Goal: Obtain resource: Download file/media

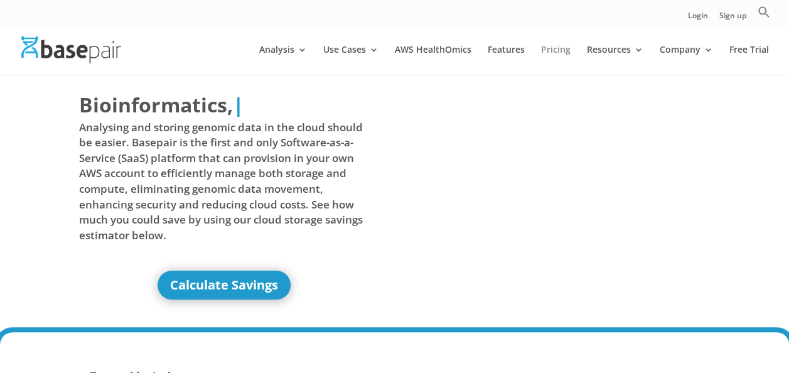
click at [559, 49] on link "Pricing" at bounding box center [555, 59] width 29 height 29
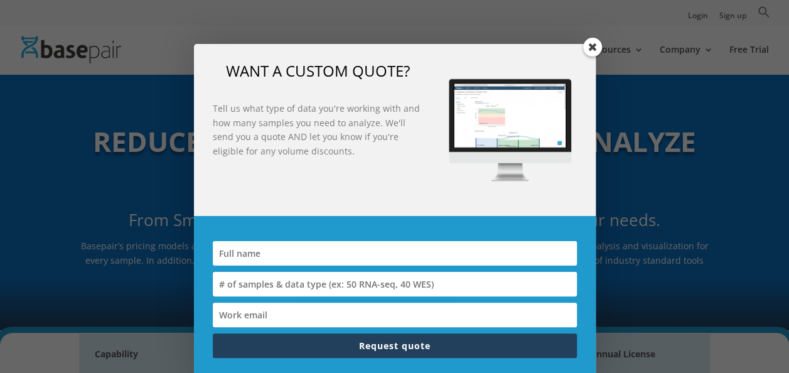
click at [592, 47] on span at bounding box center [592, 47] width 19 height 19
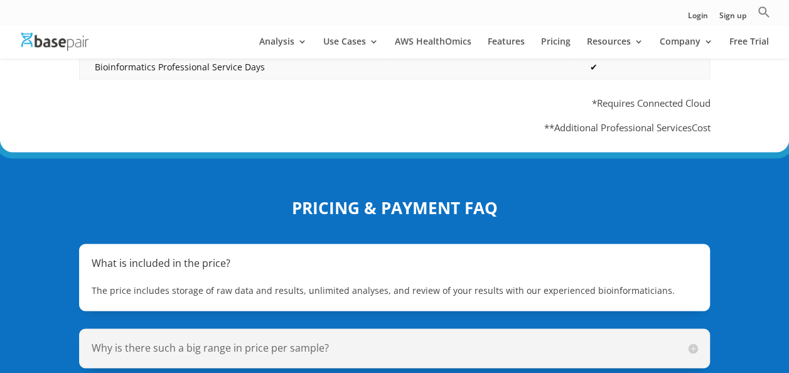
scroll to position [941, 0]
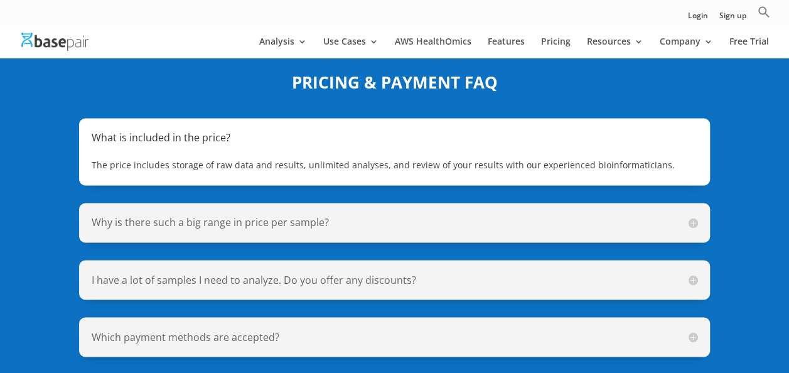
click at [692, 216] on h5 "Why is there such a big range in price per sample?" at bounding box center [395, 222] width 606 height 14
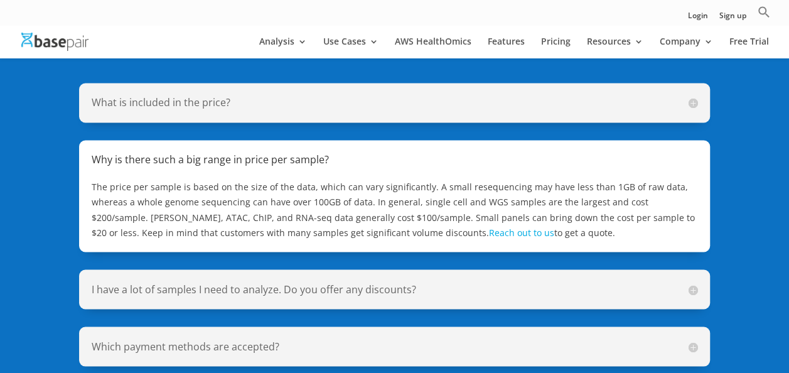
scroll to position [1004, 0]
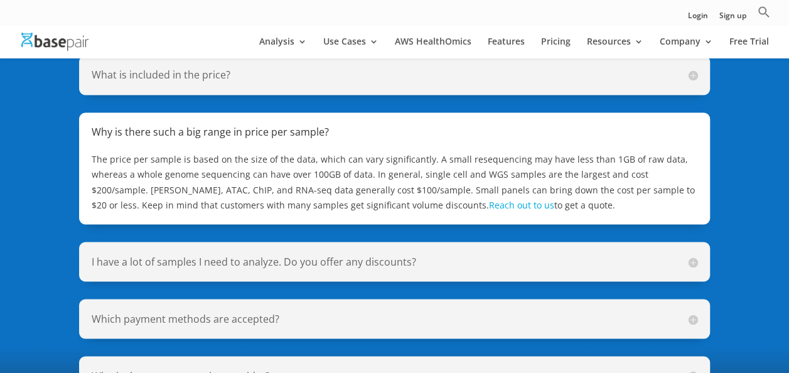
click at [693, 255] on h5 "I have a lot of samples I need to analyze. Do you offer any discounts?" at bounding box center [395, 261] width 606 height 14
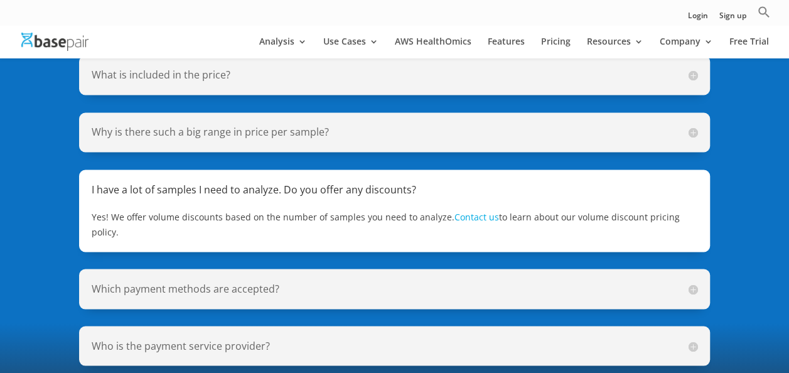
click at [692, 338] on h5 "Who is the payment service provider?" at bounding box center [395, 345] width 606 height 14
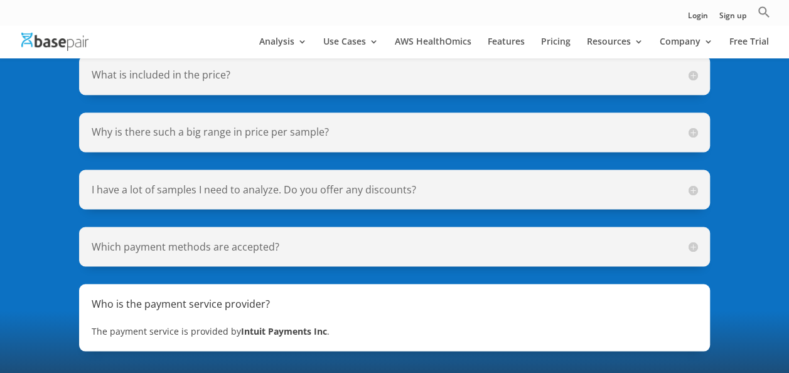
click at [691, 239] on h5 "Which payment methods are accepted?" at bounding box center [395, 246] width 606 height 14
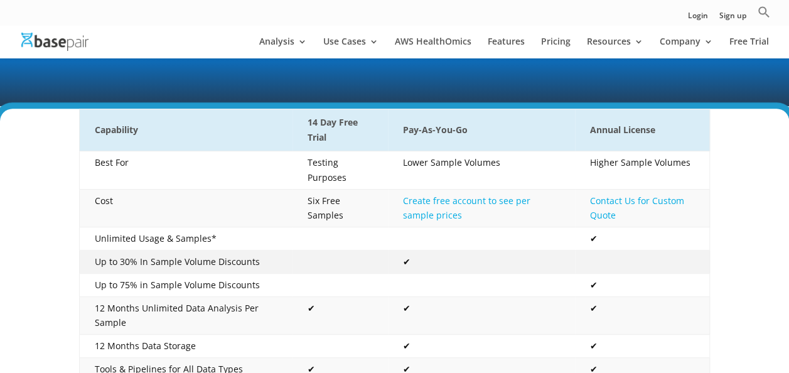
scroll to position [188, 0]
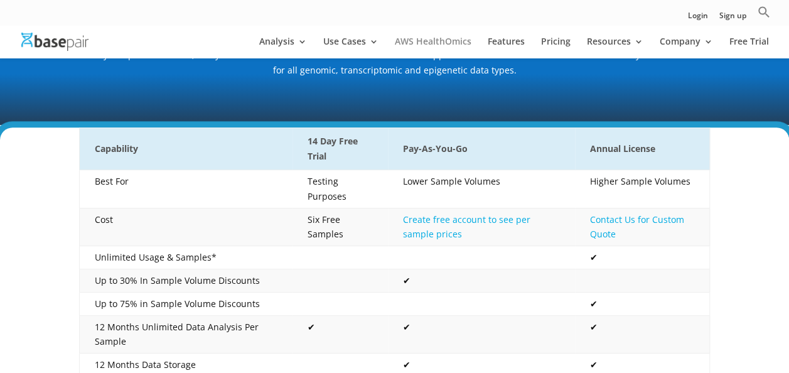
drag, startPoint x: 448, startPoint y: 41, endPoint x: 442, endPoint y: 45, distance: 6.8
click at [448, 41] on link "AWS HealthOmics" at bounding box center [433, 47] width 77 height 21
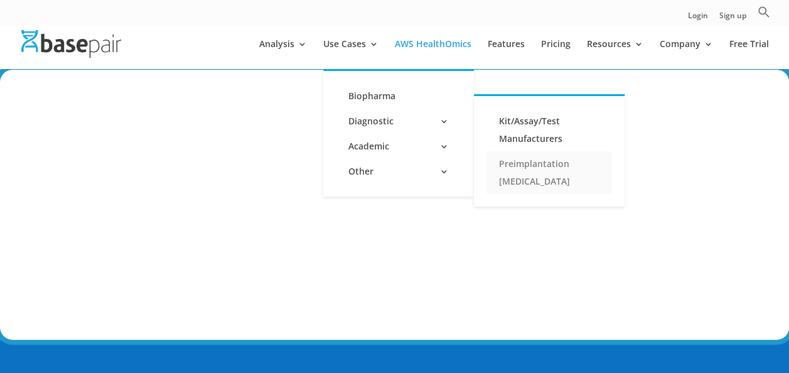
click at [532, 181] on link "Preimplantation [MEDICAL_DATA]" at bounding box center [548, 172] width 125 height 43
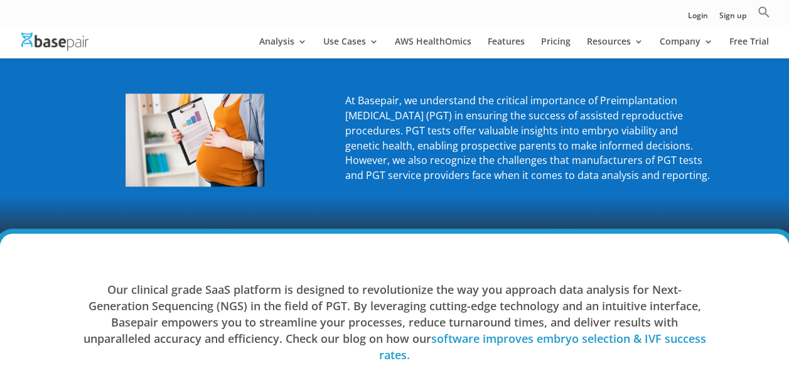
scroll to position [439, 0]
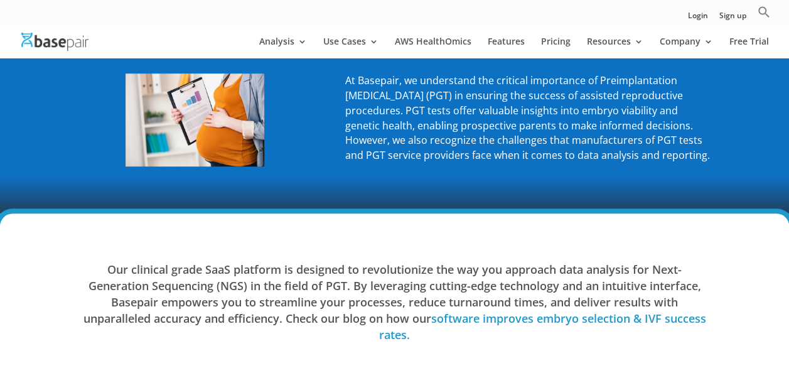
click at [520, 317] on link "software improves embryo selection & IVF success rates." at bounding box center [542, 326] width 327 height 31
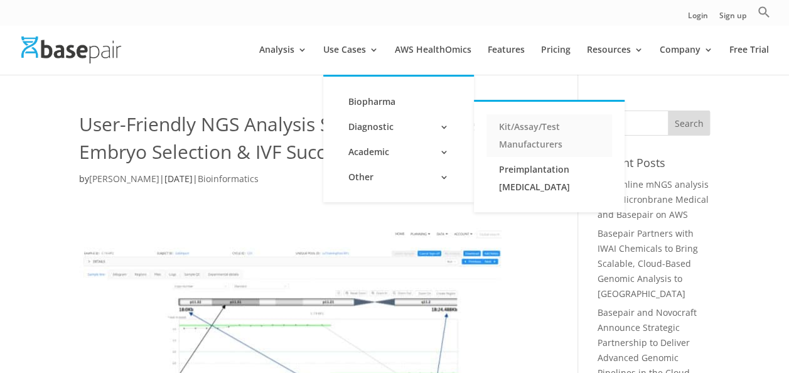
click at [535, 139] on link "Kit/Assay/Test Manufacturers" at bounding box center [548, 135] width 125 height 43
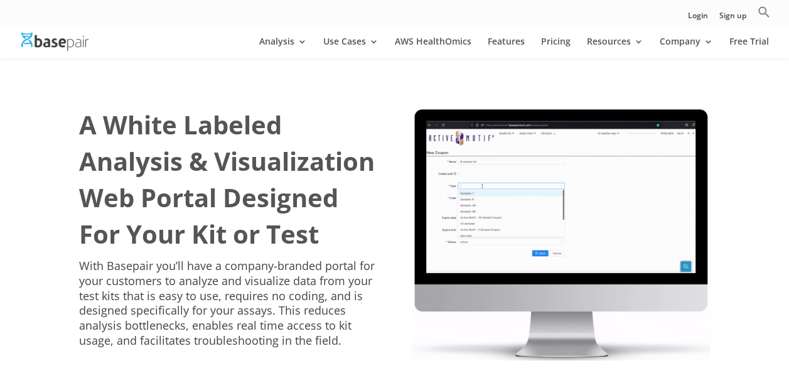
scroll to position [188, 0]
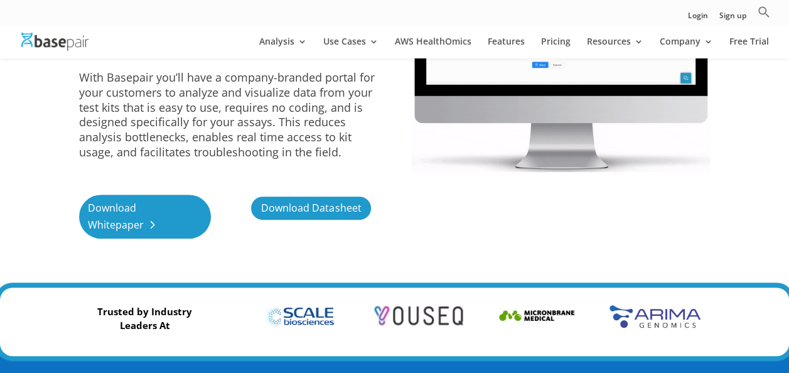
click at [113, 238] on link "Download Whitepaper" at bounding box center [145, 217] width 132 height 44
